Goal: Task Accomplishment & Management: Manage account settings

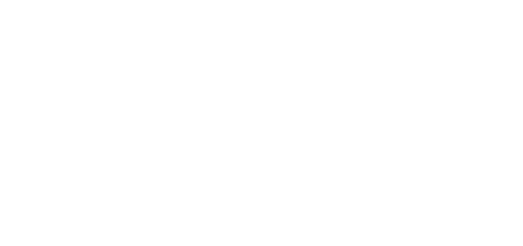
click at [316, 63] on div "Verify your Email We just resent an email with a link to set your password to .…" at bounding box center [262, 76] width 132 height 33
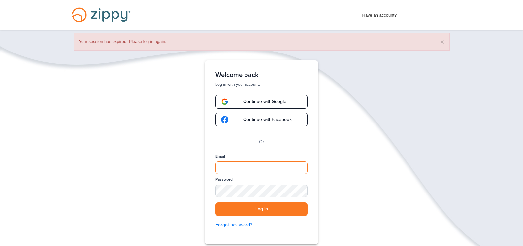
type input "**********"
click at [281, 208] on button "Log in" at bounding box center [262, 209] width 92 height 14
